Goal: Go to known website: Go to known website

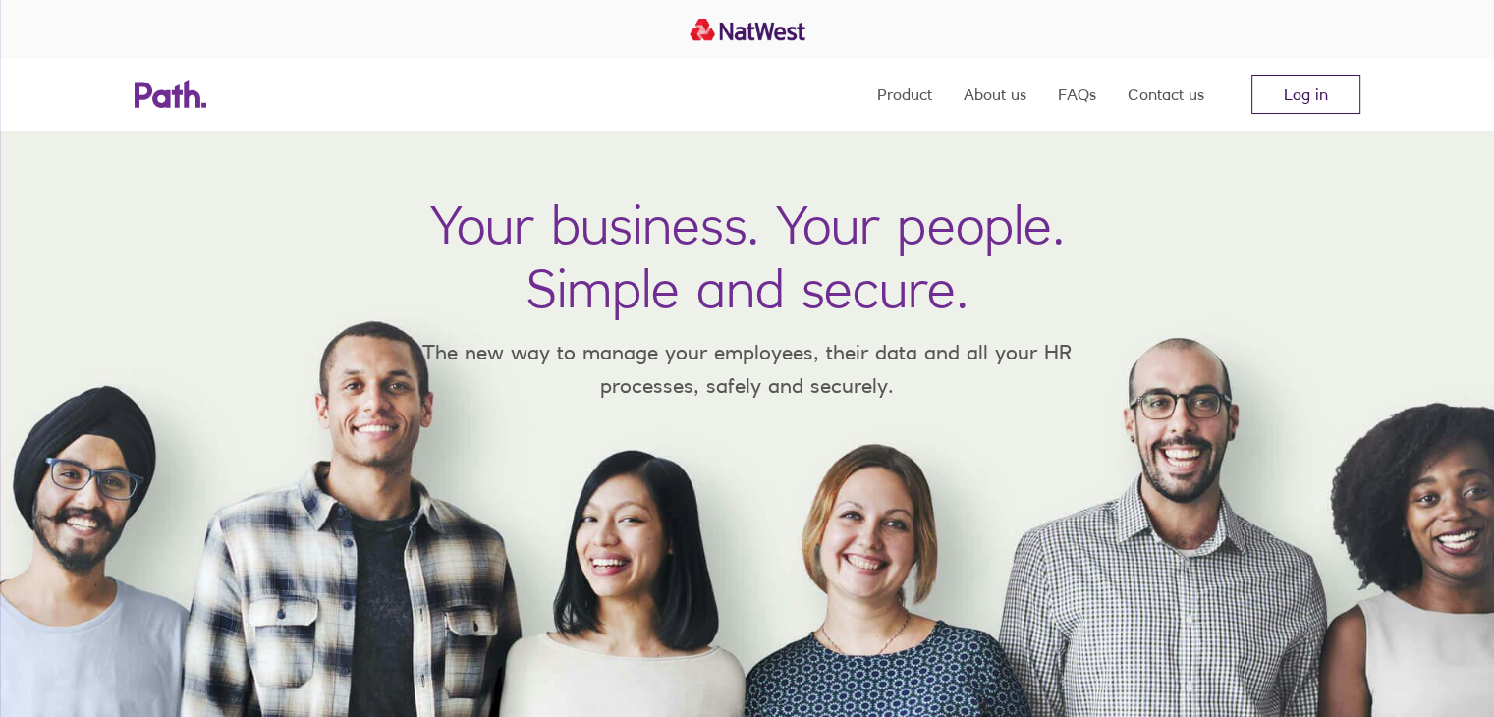
click at [1277, 101] on link "Log in" at bounding box center [1306, 94] width 109 height 39
click at [1350, 82] on link "Log in" at bounding box center [1306, 94] width 109 height 39
